Goal: Transaction & Acquisition: Download file/media

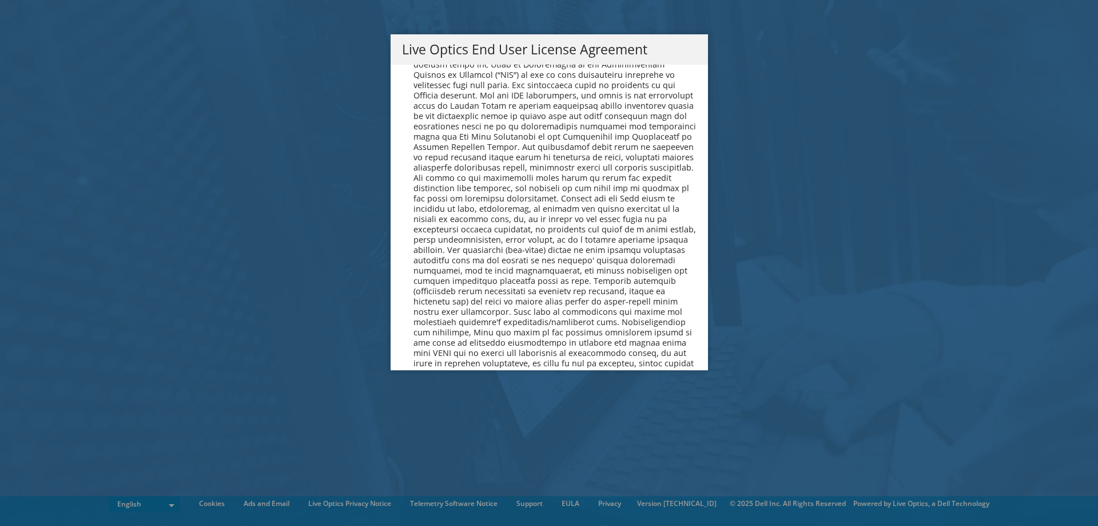
scroll to position [4325, 0]
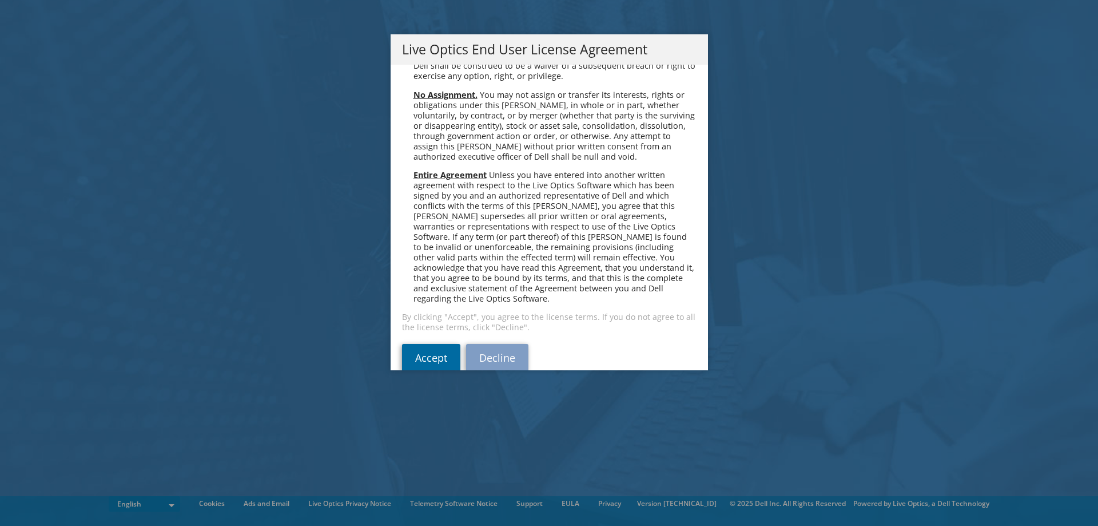
click at [426, 344] on link "Accept" at bounding box center [431, 357] width 58 height 27
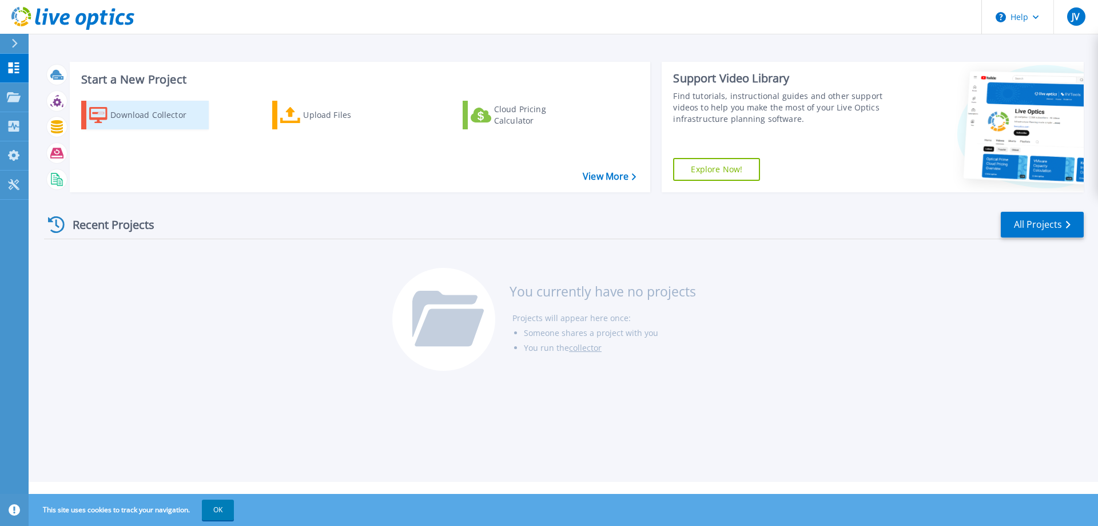
click at [141, 115] on div "Download Collector" at bounding box center [156, 115] width 92 height 23
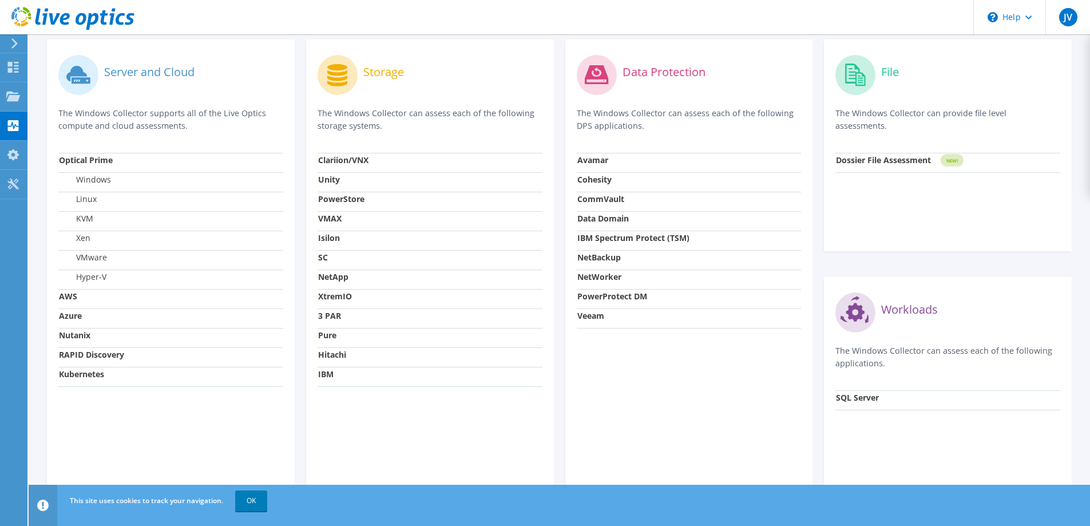
scroll to position [364, 0]
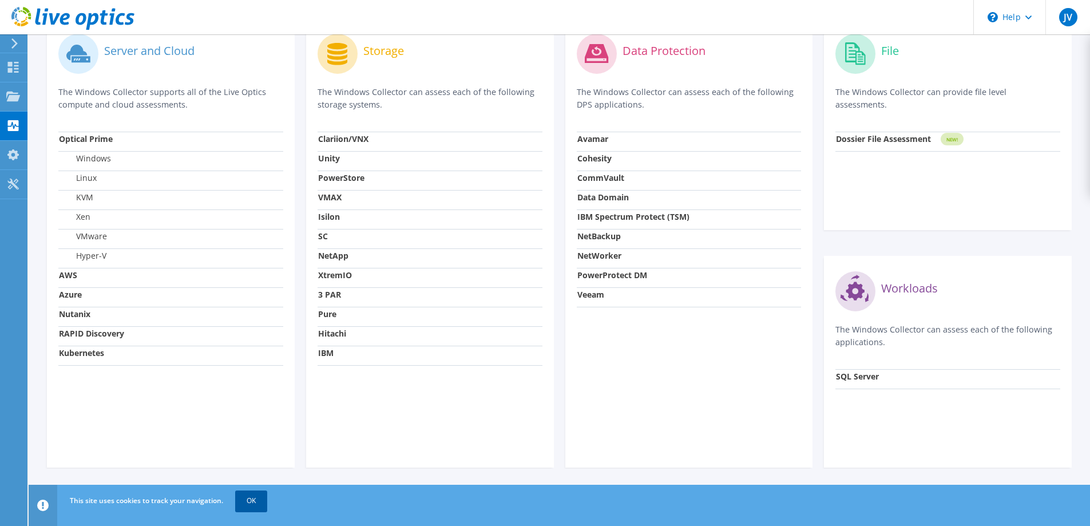
click at [253, 503] on link "OK" at bounding box center [251, 500] width 32 height 21
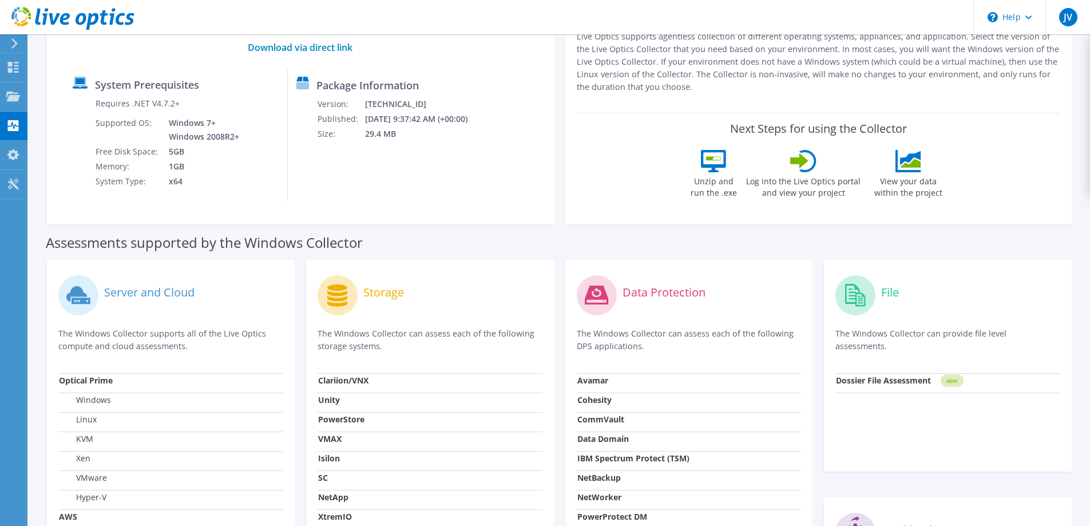
scroll to position [0, 0]
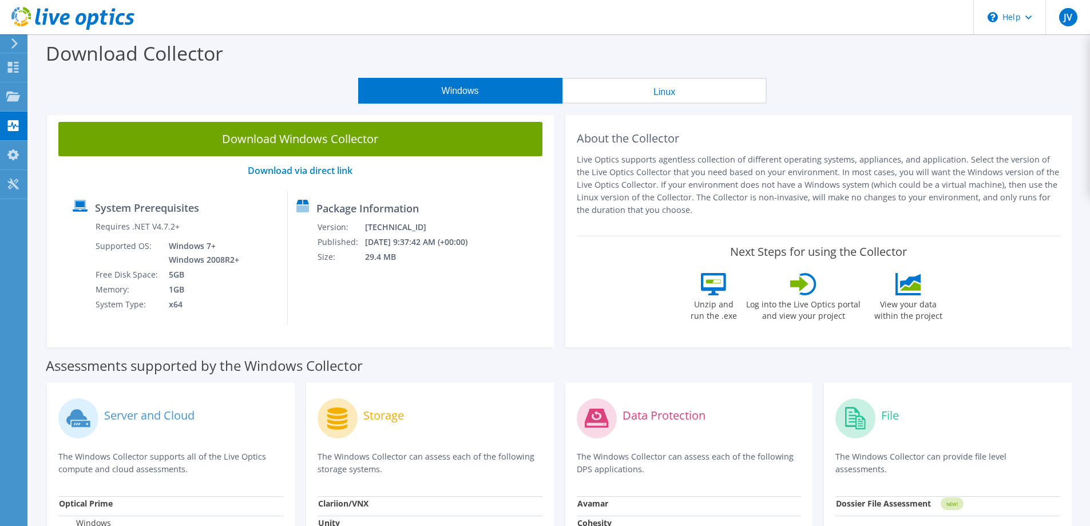
click at [669, 90] on button "Linux" at bounding box center [664, 91] width 204 height 26
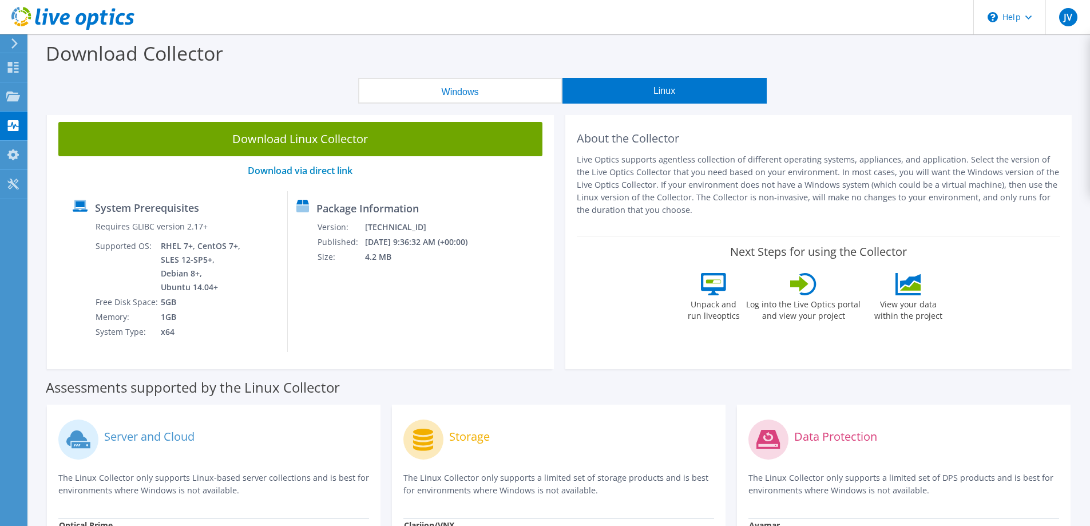
click at [494, 88] on button "Windows" at bounding box center [460, 91] width 204 height 26
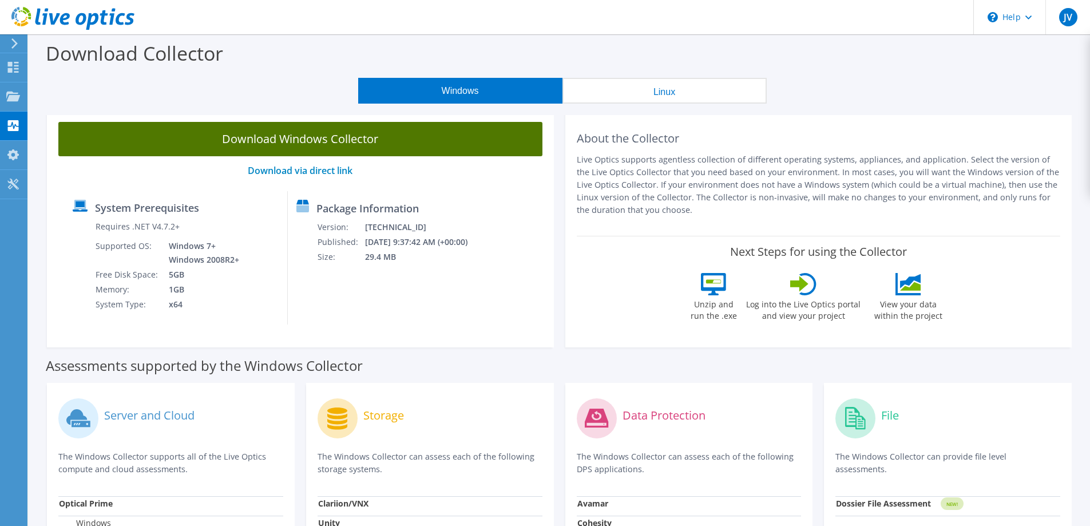
click at [300, 141] on link "Download Windows Collector" at bounding box center [300, 139] width 484 height 34
